Goal: Navigation & Orientation: Find specific page/section

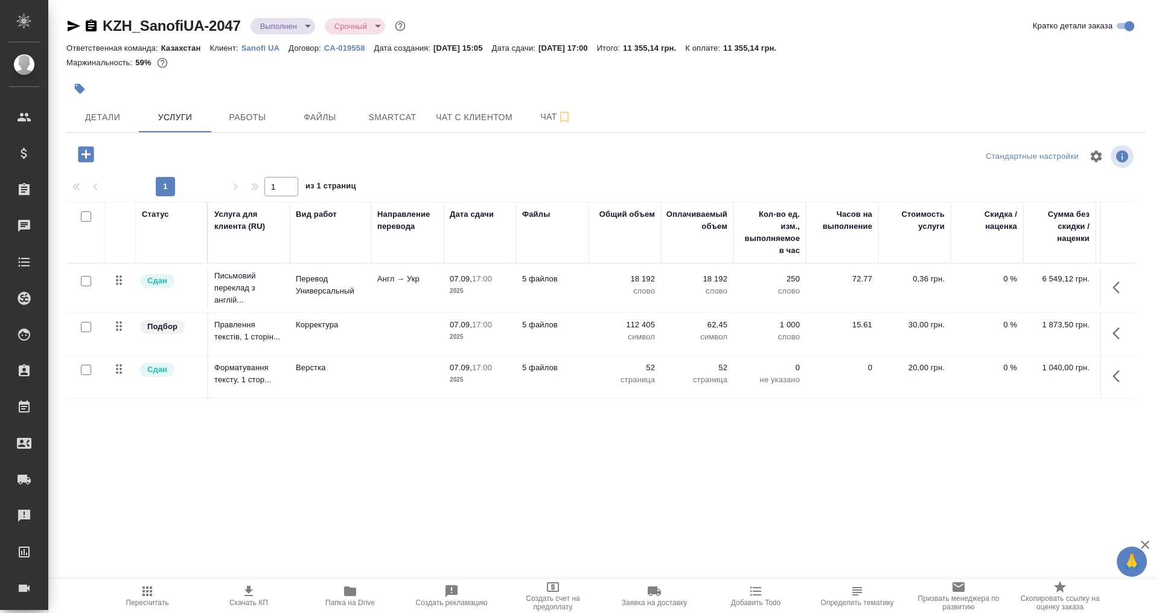
click at [252, 528] on div ".cls-1 fill:#fff; AWATERA Плеханова Мария m.plekhanova Клиенты Спецификации Зак…" at bounding box center [579, 306] width 1159 height 613
click at [238, 109] on button "Работы" at bounding box center [247, 117] width 72 height 30
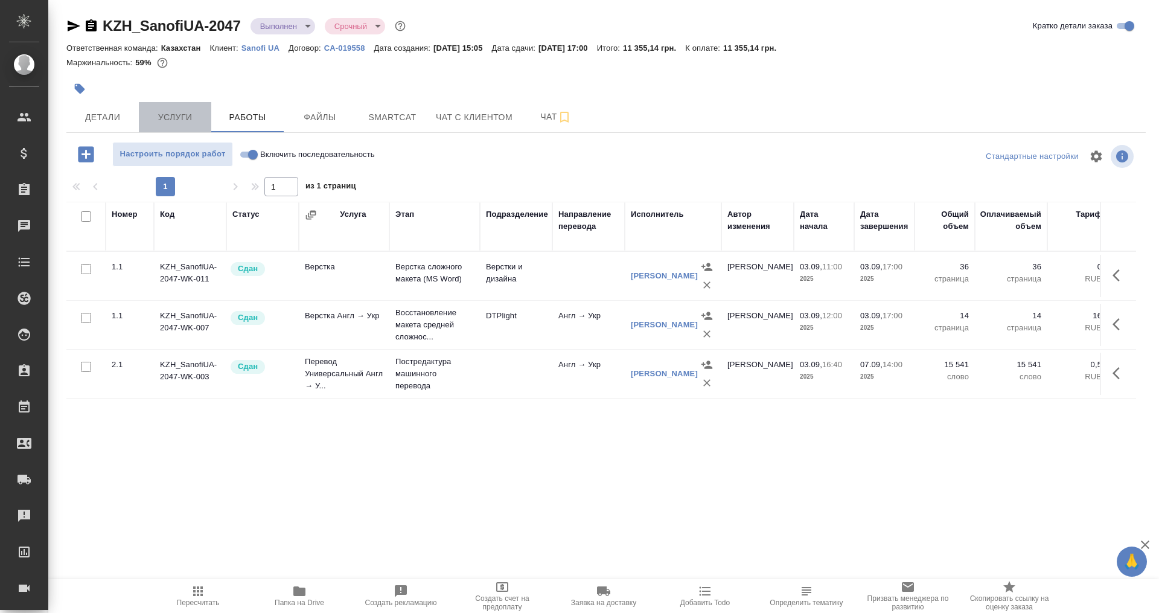
click at [161, 118] on span "Услуги" at bounding box center [175, 117] width 58 height 15
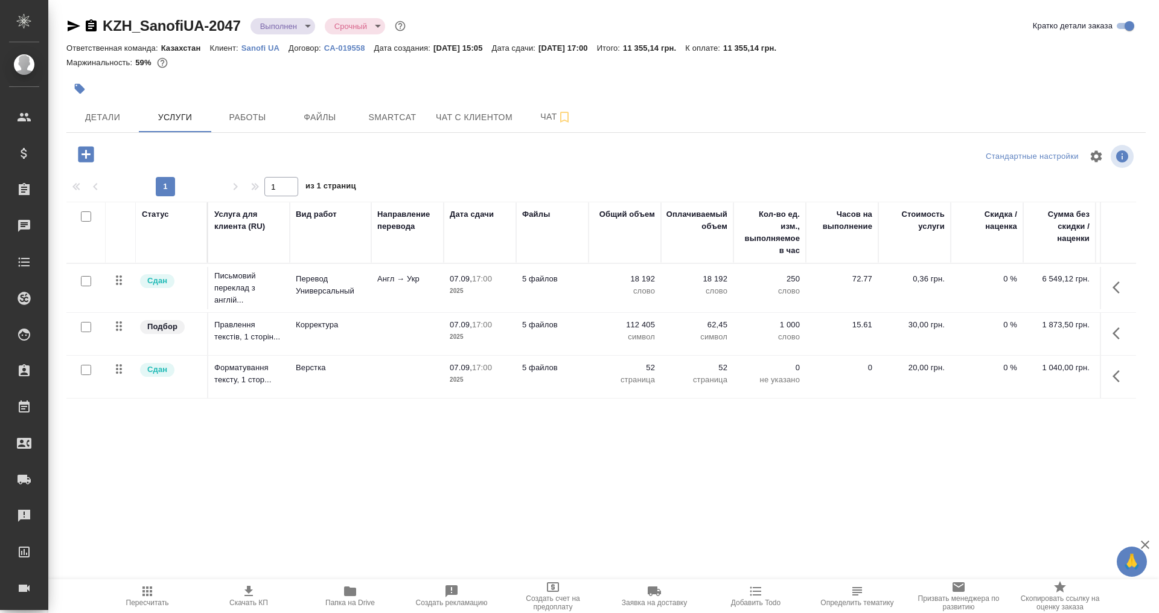
drag, startPoint x: 376, startPoint y: 449, endPoint x: 525, endPoint y: 453, distance: 149.2
click at [525, 453] on div "Статус Услуга для клиента (RU) Вид работ Направление перевода Дата сдачи Файлы …" at bounding box center [601, 332] width 1070 height 260
click at [338, 587] on span "Папка на Drive" at bounding box center [350, 595] width 87 height 23
